Goal: Find specific page/section: Find specific page/section

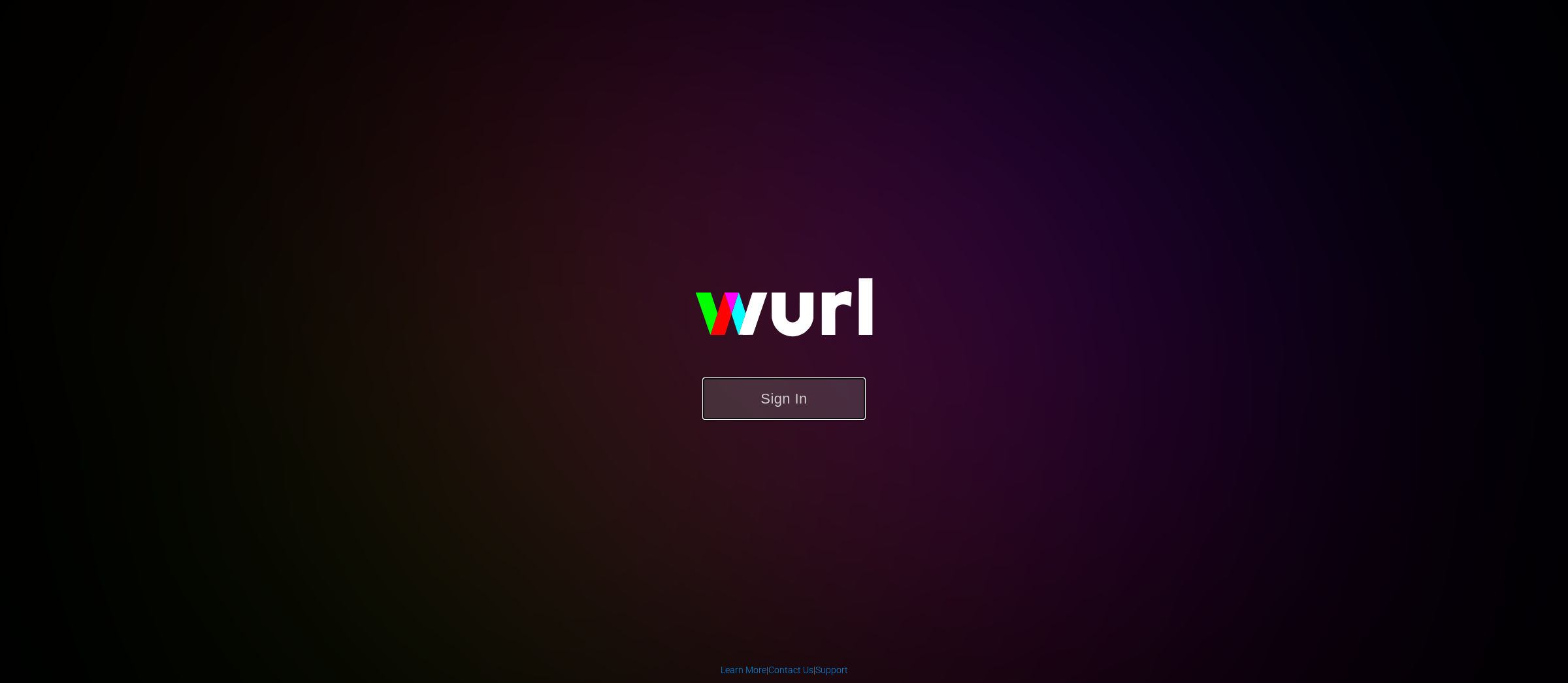
click at [790, 399] on button "Sign In" at bounding box center [784, 399] width 163 height 42
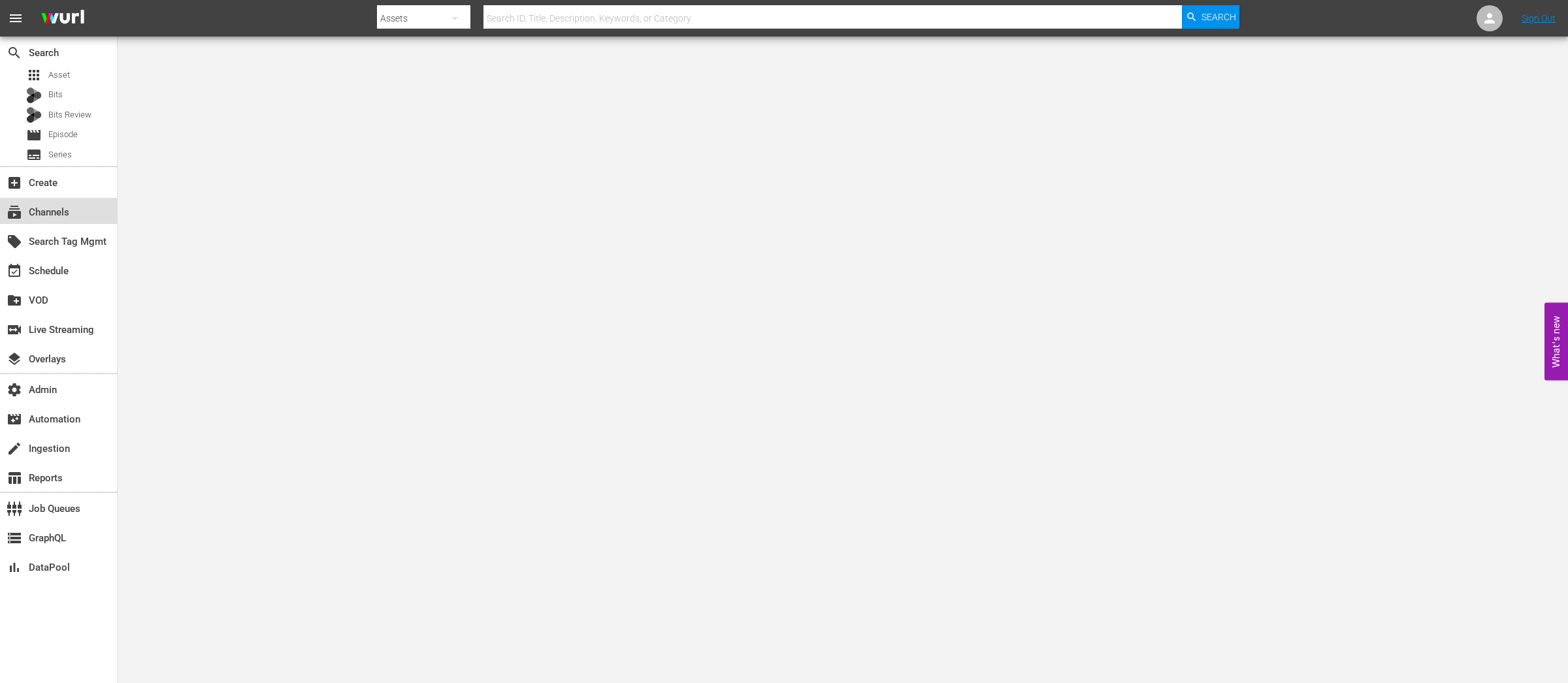
click at [27, 211] on div "subscriptions Channels" at bounding box center [36, 211] width 73 height 12
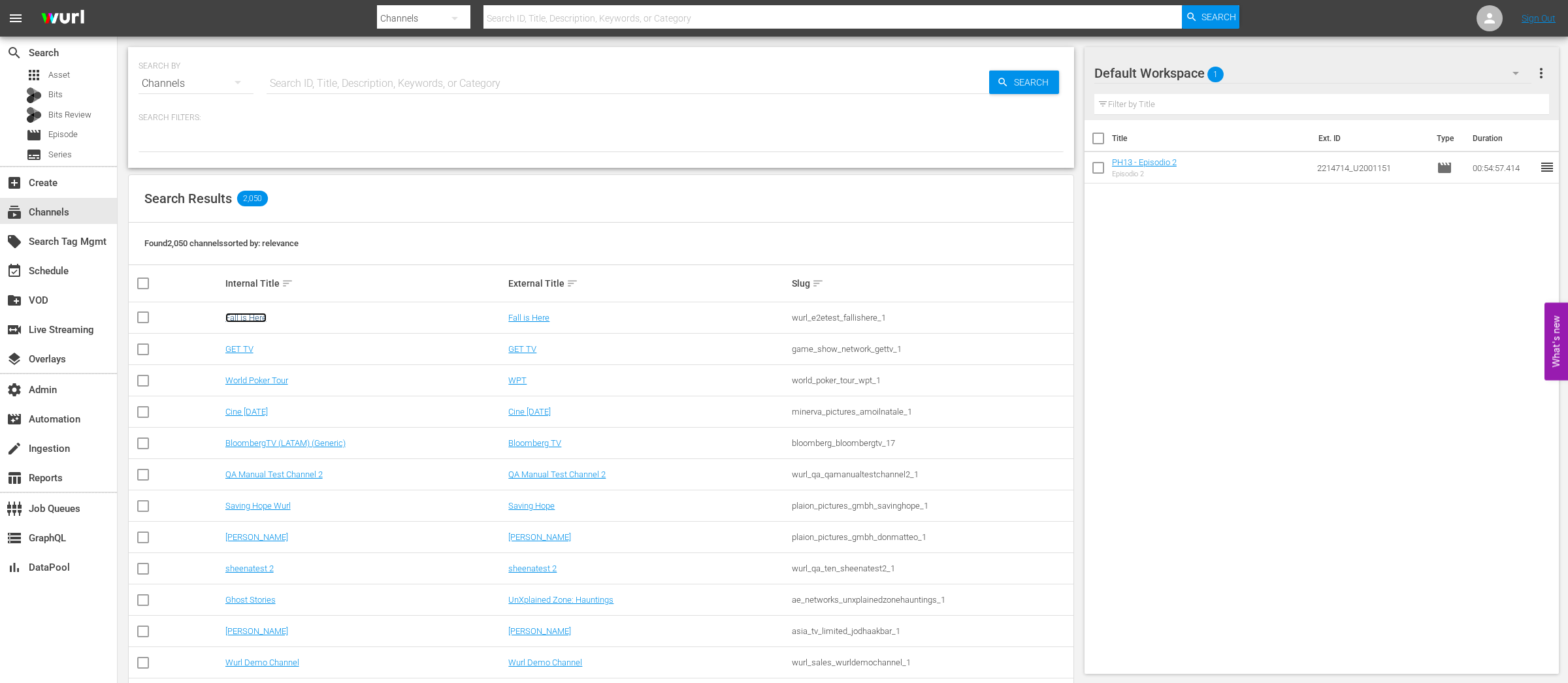
click at [255, 320] on link "Fall is Here" at bounding box center [245, 318] width 41 height 10
